Goal: Task Accomplishment & Management: Manage account settings

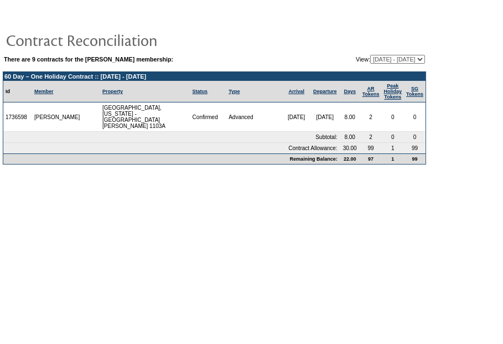
click at [342, 26] on table "There are 9 contracts for the [PERSON_NAME] membership: View: [DATE] - [DATE] […" at bounding box center [214, 87] width 429 height 160
drag, startPoint x: 315, startPoint y: 25, endPoint x: 415, endPoint y: 64, distance: 106.9
click at [316, 25] on td at bounding box center [214, 17] width 423 height 17
click at [372, 34] on td at bounding box center [214, 40] width 423 height 22
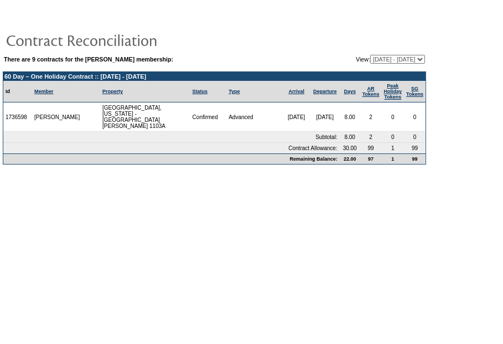
click at [372, 34] on td at bounding box center [214, 40] width 423 height 22
click at [393, 62] on select "[DATE] - [DATE] [DATE] - [DATE] [DATE] - [DATE] [DATE] - [DATE] [DATE] - [DATE]…" at bounding box center [397, 59] width 55 height 9
select select "128630"
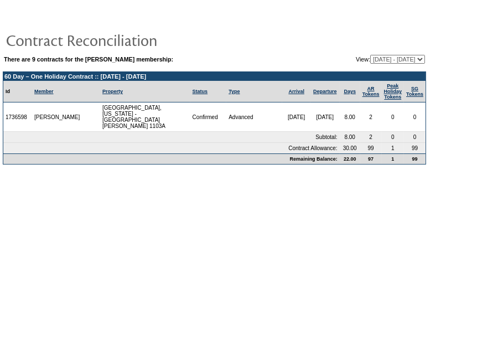
click at [370, 55] on select "[DATE] - [DATE] [DATE] - [DATE] [DATE] - [DATE] [DATE] - [DATE] [DATE] - [DATE]…" at bounding box center [397, 59] width 55 height 9
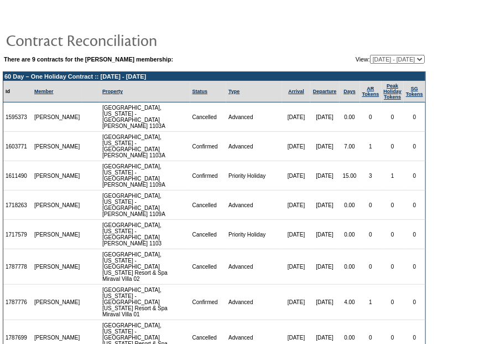
click at [414, 220] on td "0" at bounding box center [415, 234] width 22 height 29
click at [251, 220] on td "Priority Holiday" at bounding box center [254, 234] width 56 height 29
click at [417, 57] on select "09/30/20 - 09/30/21 10/01/21 - 09/30/22 10/01/22 - 09/30/23 10/01/23 - 09/30/24…" at bounding box center [397, 59] width 55 height 9
select select "139153"
click at [370, 55] on select "09/30/20 - 09/30/21 10/01/21 - 09/30/22 10/01/22 - 09/30/23 10/01/23 - 09/30/24…" at bounding box center [397, 59] width 55 height 9
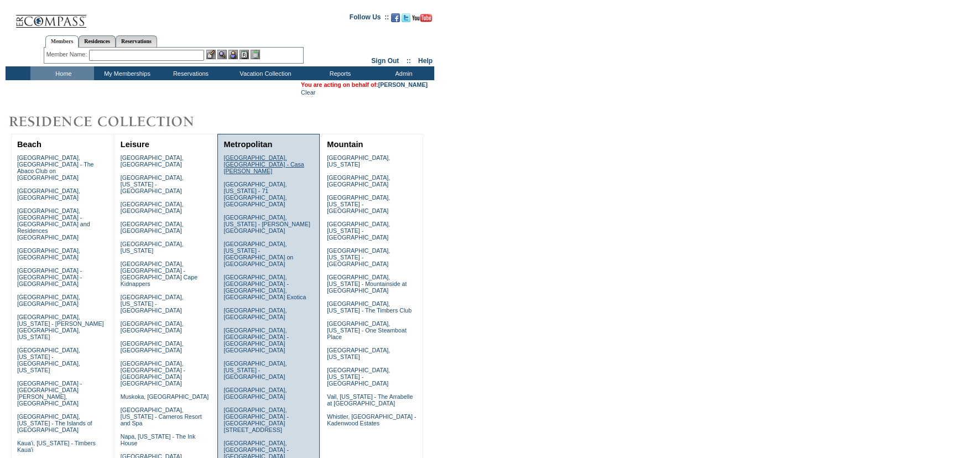
click at [266, 155] on link "Barcelona, Spain - Casa Oller" at bounding box center [264, 164] width 80 height 20
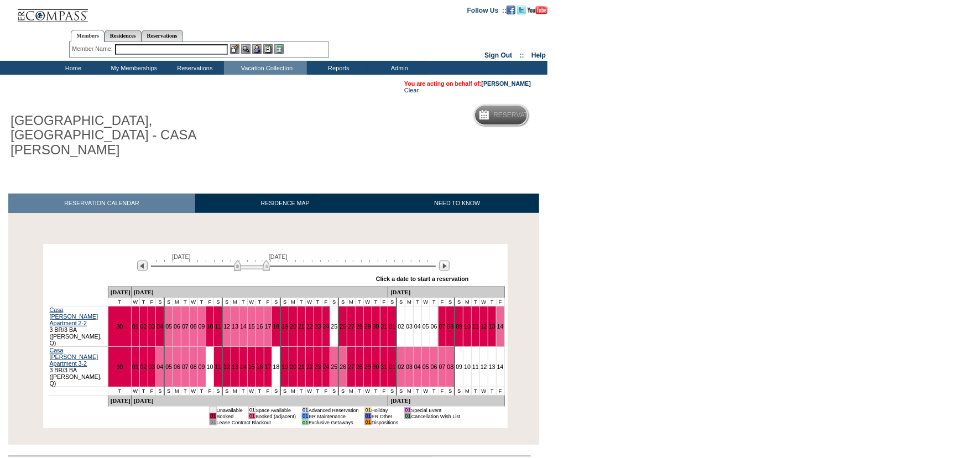
click at [443, 272] on div "» Apply these dates to all the calendars on this page Click a date to start a r…" at bounding box center [303, 279] width 332 height 14
click at [443, 261] on img at bounding box center [444, 266] width 11 height 11
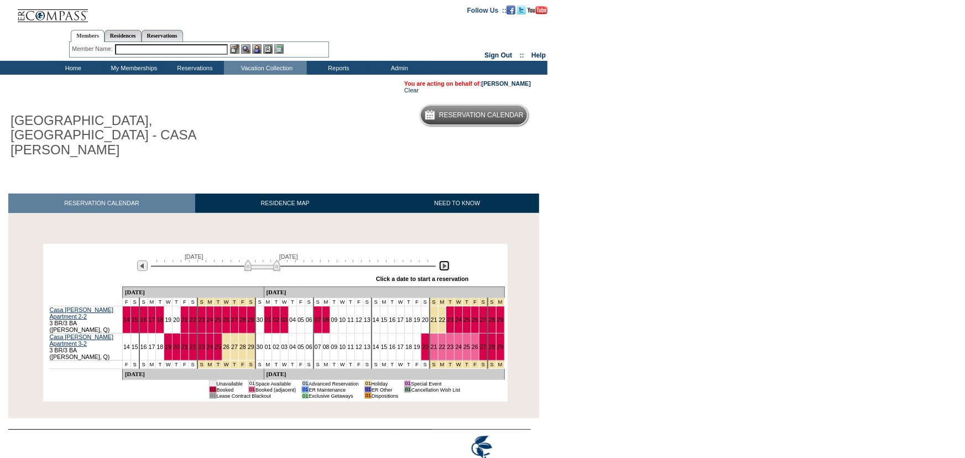
click at [443, 261] on img at bounding box center [444, 266] width 11 height 11
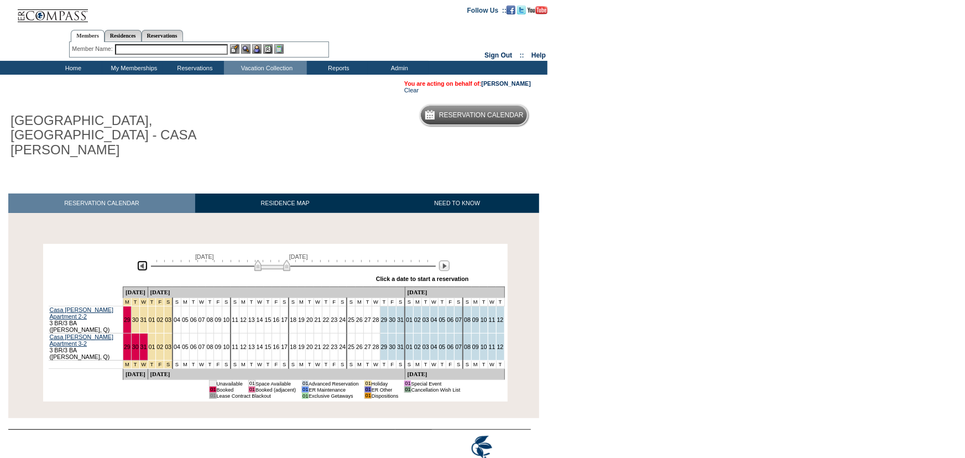
click at [138, 261] on img at bounding box center [142, 266] width 11 height 11
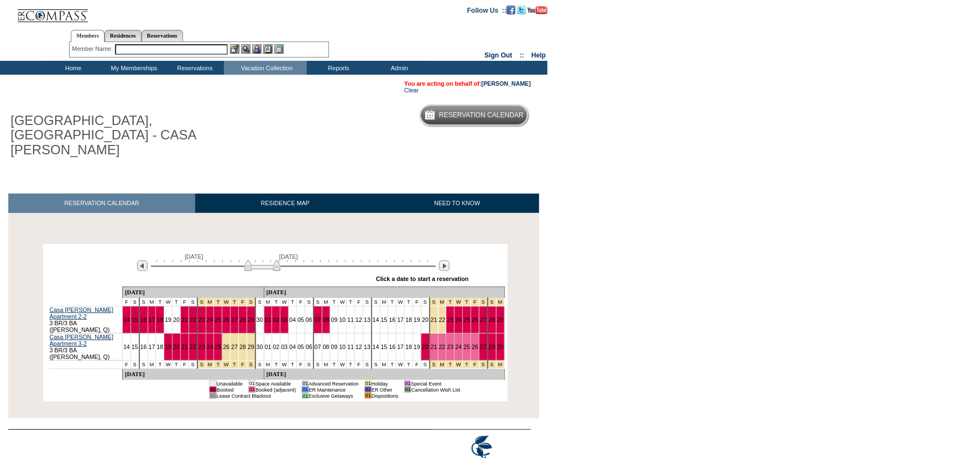
click at [705, 263] on body "Follow Us ::" at bounding box center [482, 229] width 965 height 458
click at [265, 260] on img at bounding box center [261, 265] width 36 height 11
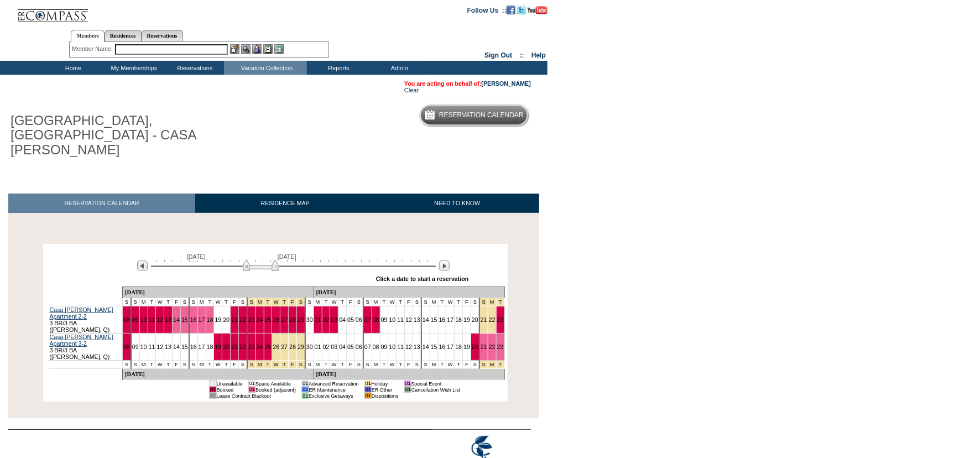
click at [312, 133] on div "BARCELONA, SPAIN - CASA OLLER Reservation Calendar" at bounding box center [269, 132] width 539 height 66
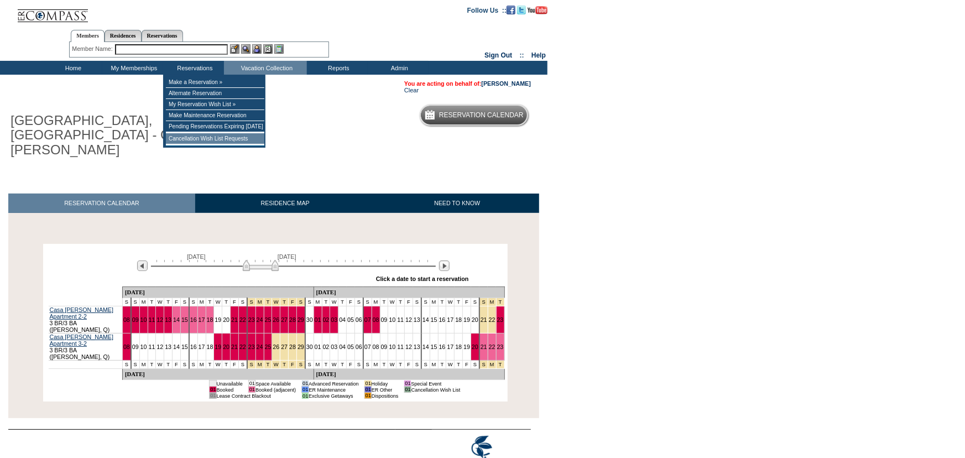
click at [227, 136] on td "Cancellation Wish List Requests" at bounding box center [215, 138] width 98 height 11
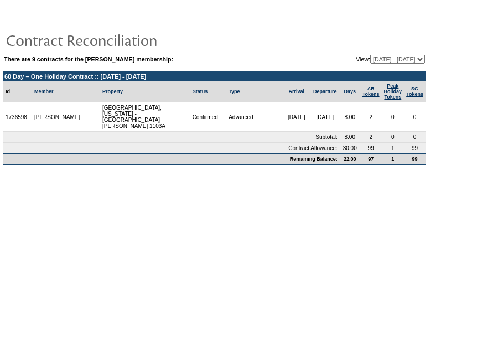
click at [393, 41] on td at bounding box center [214, 40] width 423 height 22
click at [393, 60] on select "[DATE] - [DATE] [DATE] - [DATE] [DATE] - [DATE] [DATE] - [DATE] [DATE] - [DATE]…" at bounding box center [397, 59] width 55 height 9
select select "128630"
click at [370, 55] on select "[DATE] - [DATE] [DATE] - [DATE] [DATE] - [DATE] [DATE] - [DATE] [DATE] - [DATE]…" at bounding box center [397, 59] width 55 height 9
